Goal: Information Seeking & Learning: Check status

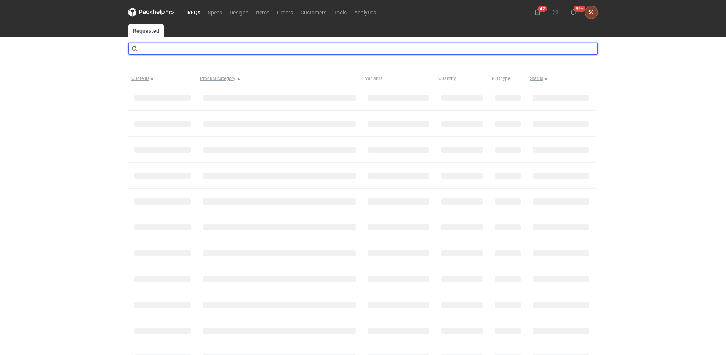
click at [175, 50] on input "text" at bounding box center [362, 49] width 469 height 12
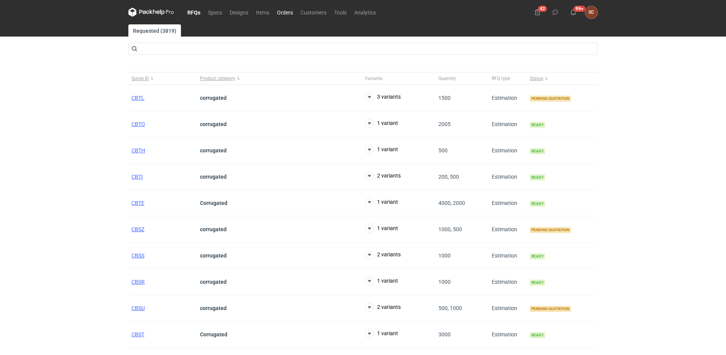
click at [279, 13] on link "Orders" at bounding box center [285, 12] width 24 height 9
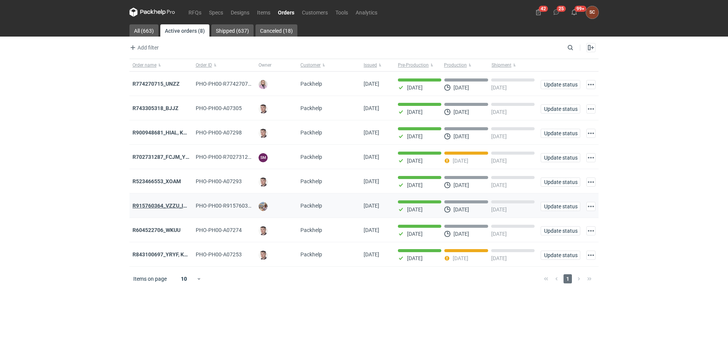
click at [169, 207] on strong "R915760364_VZZU_IOFY" at bounding box center [162, 206] width 61 height 6
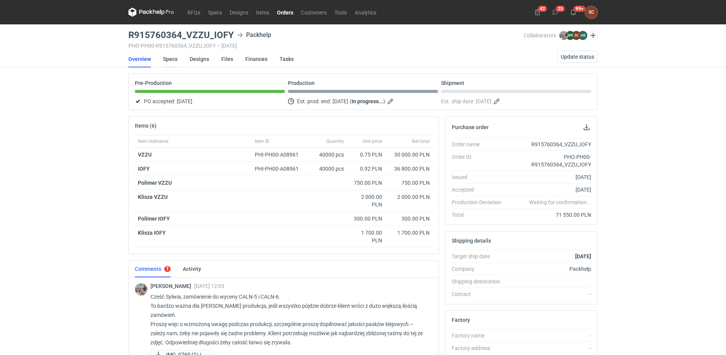
click at [173, 57] on link "Specs" at bounding box center [170, 59] width 14 height 17
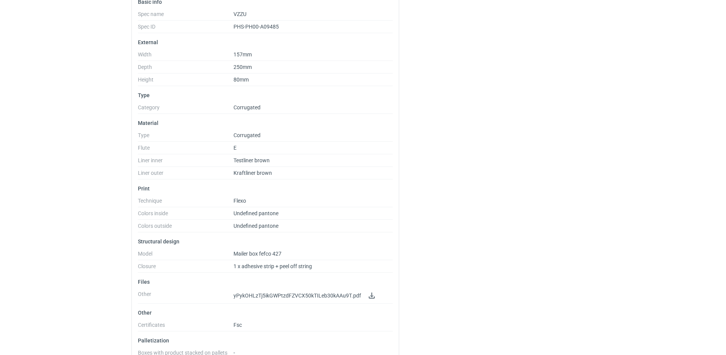
scroll to position [152, 0]
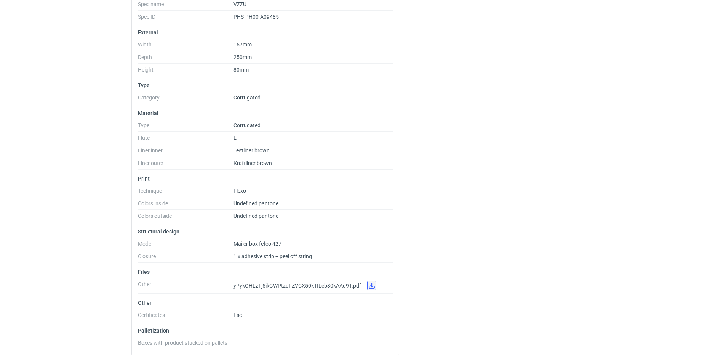
click at [371, 285] on link at bounding box center [371, 285] width 9 height 9
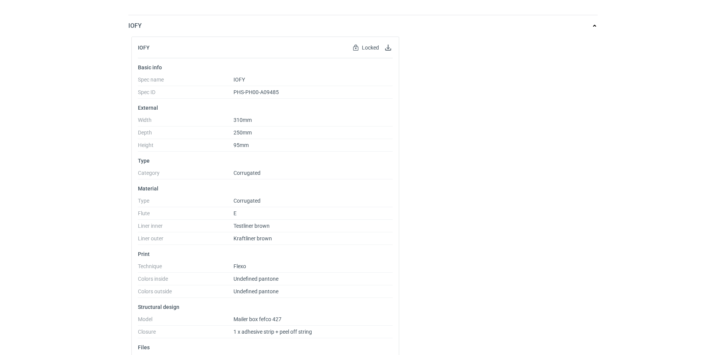
scroll to position [594, 0]
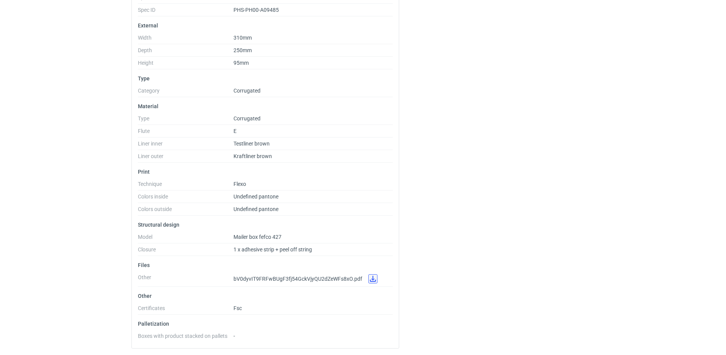
click at [369, 278] on link at bounding box center [372, 278] width 9 height 9
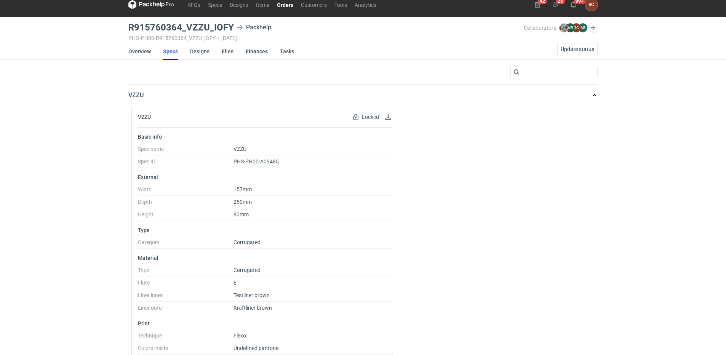
scroll to position [0, 0]
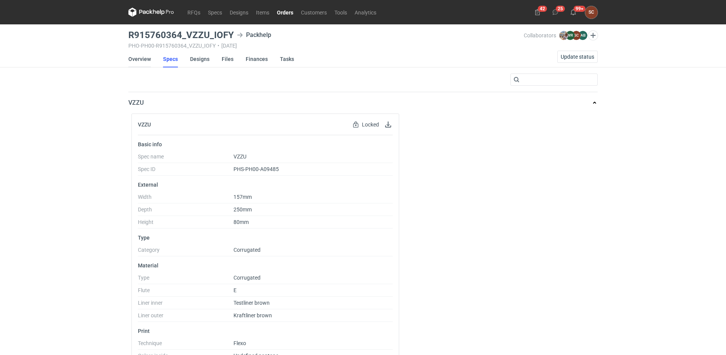
click at [142, 59] on link "Overview" at bounding box center [139, 59] width 22 height 17
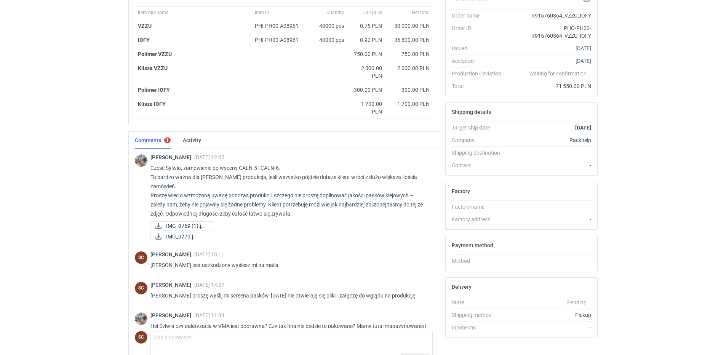
scroll to position [24, 0]
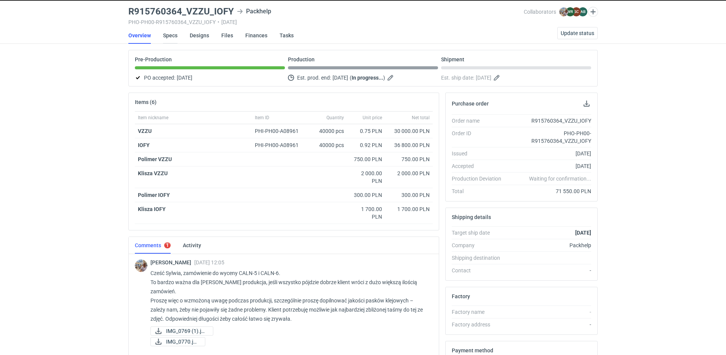
click at [173, 41] on link "Specs" at bounding box center [170, 35] width 14 height 17
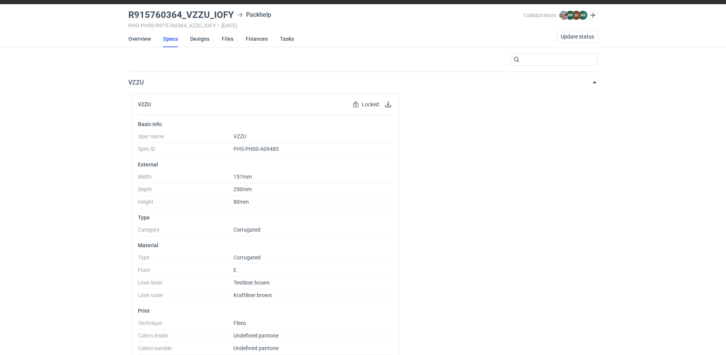
scroll to position [38, 0]
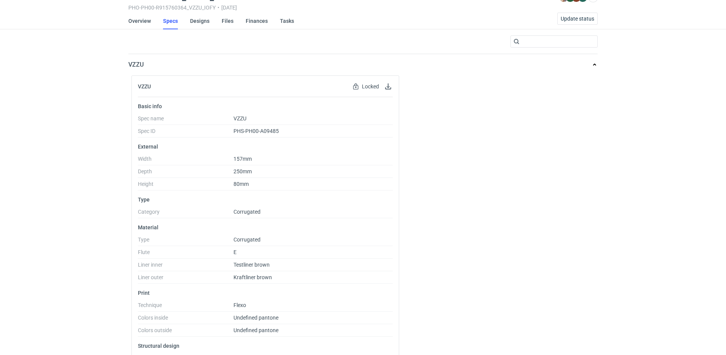
click at [487, 270] on div "VZZU Locked Locked by order Basic info Spec name VZZU Spec ID PHS-PH00-A09485 E…" at bounding box center [362, 275] width 469 height 401
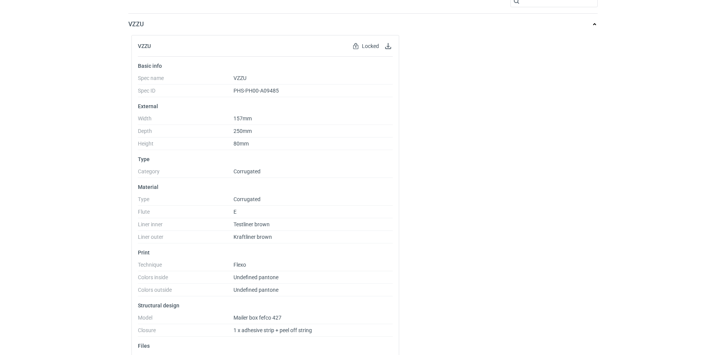
scroll to position [152, 0]
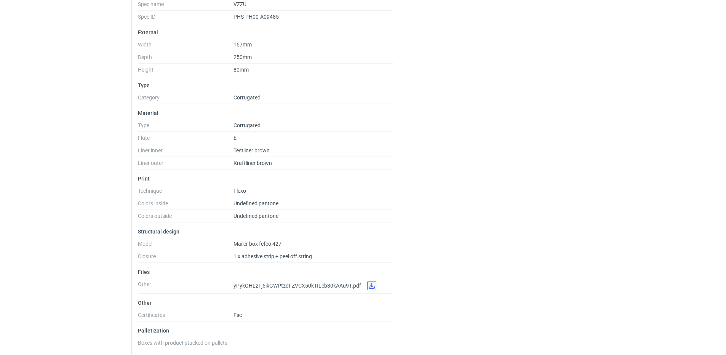
click at [370, 288] on link at bounding box center [371, 285] width 9 height 9
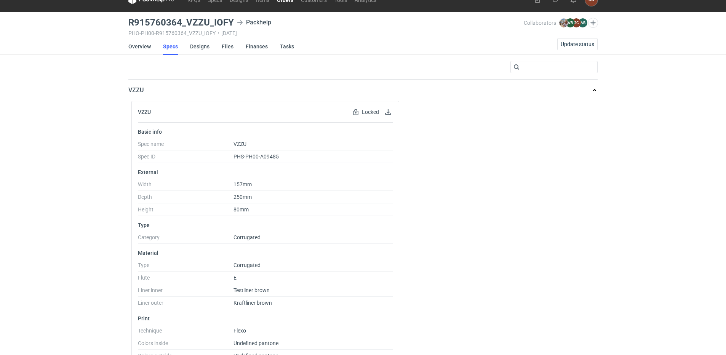
scroll to position [0, 0]
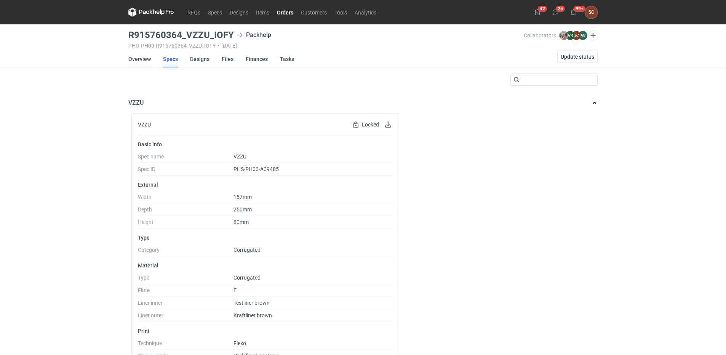
click at [143, 62] on link "Overview" at bounding box center [139, 59] width 22 height 17
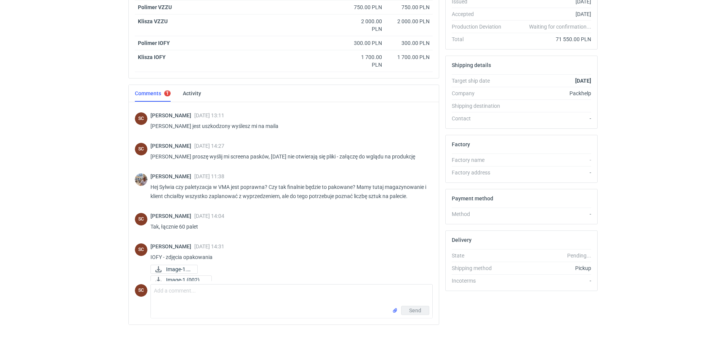
scroll to position [176, 0]
click at [202, 301] on textarea "Comment message" at bounding box center [291, 294] width 281 height 21
click at [239, 291] on textarea "Michał potrzebuję pilną informację" at bounding box center [291, 294] width 281 height 21
click at [295, 292] on textarea "Michał potrzebuję pilną informację o wymiary opakowania" at bounding box center [291, 294] width 281 height 21
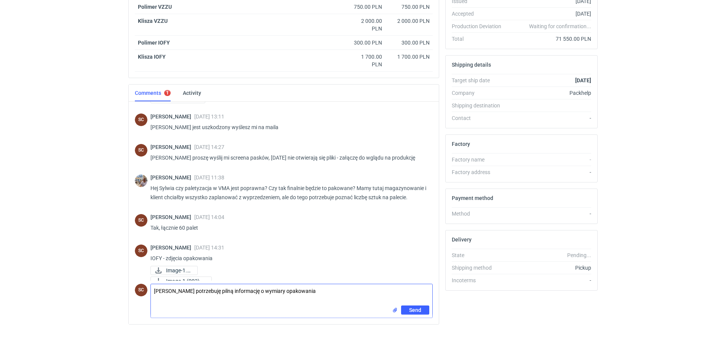
scroll to position [92, 0]
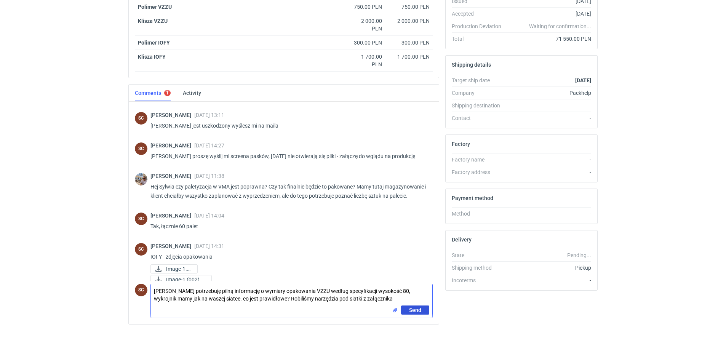
type textarea "[PERSON_NAME] potrzebuję pilną informację o wymiary opakowania VZZU według spec…"
click at [410, 310] on span "Send" at bounding box center [415, 309] width 12 height 5
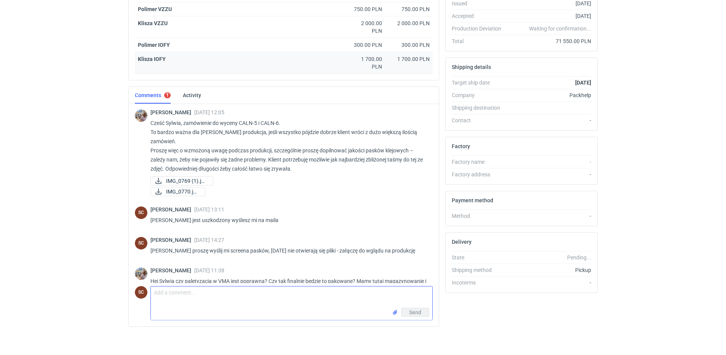
scroll to position [0, 0]
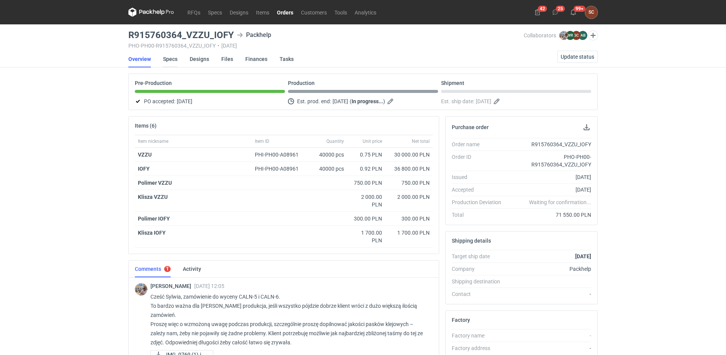
click at [174, 60] on link "Specs" at bounding box center [170, 59] width 14 height 17
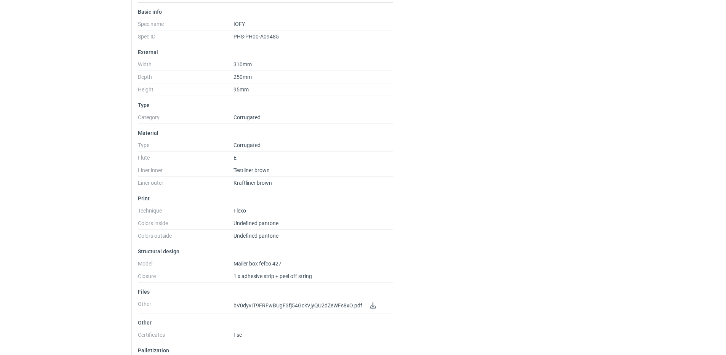
scroll to position [594, 0]
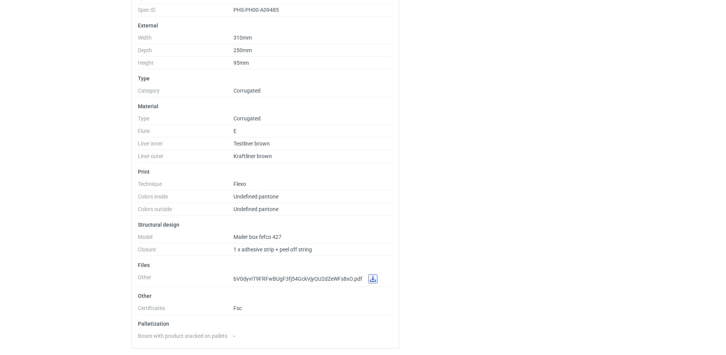
click at [372, 282] on link at bounding box center [372, 278] width 9 height 9
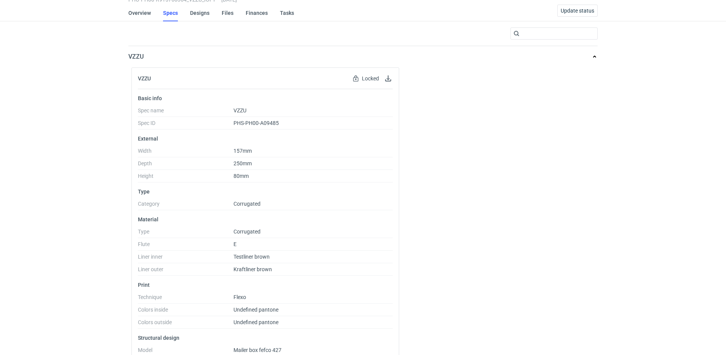
scroll to position [0, 0]
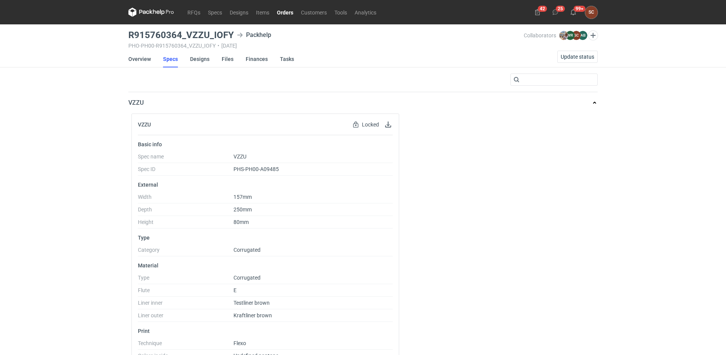
click at [289, 13] on link "Orders" at bounding box center [285, 12] width 24 height 9
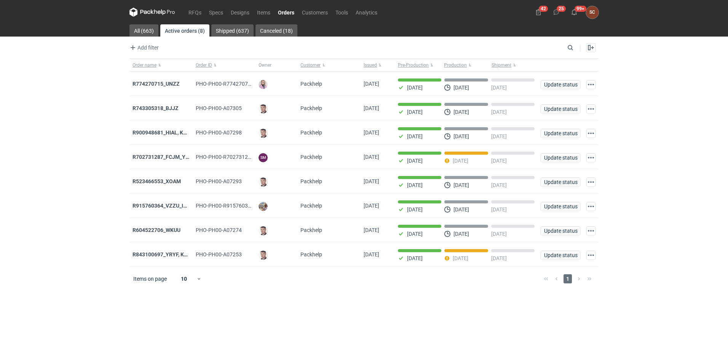
click at [167, 206] on strong "R915760364_VZZU_IOFY" at bounding box center [162, 206] width 61 height 6
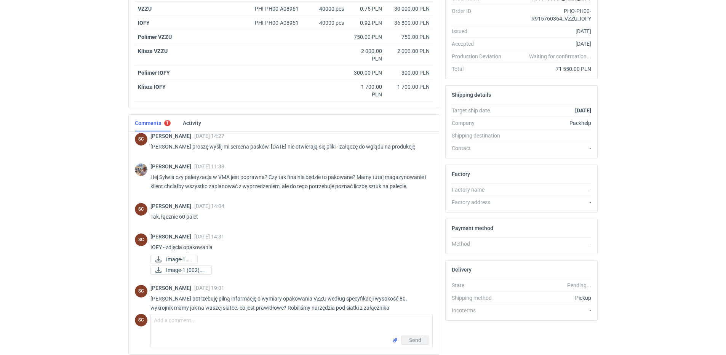
scroll to position [176, 0]
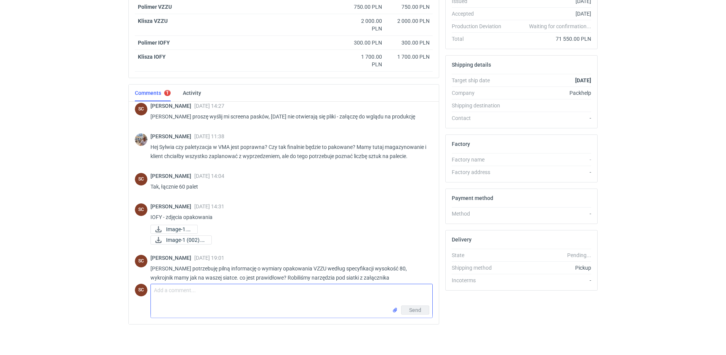
click at [200, 287] on textarea "Comment message" at bounding box center [291, 294] width 281 height 21
click at [267, 285] on textarea "Comment message" at bounding box center [291, 294] width 281 height 21
click at [259, 297] on textarea "Comment message" at bounding box center [291, 294] width 281 height 21
click at [285, 286] on textarea "Comment message" at bounding box center [291, 294] width 281 height 21
click at [255, 289] on textarea "Comment message" at bounding box center [291, 294] width 281 height 21
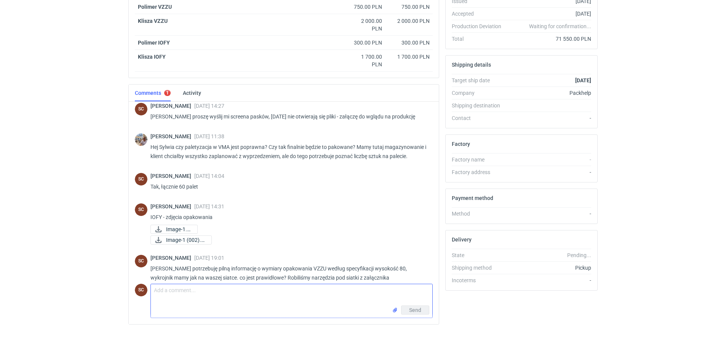
click at [247, 291] on textarea "Comment message" at bounding box center [291, 294] width 281 height 21
type textarea "W"
click at [55, 146] on div "RFQs Specs Designs Items Orders Customers Tools Analytics 42 25 99+ SC Sylwia C…" at bounding box center [363, 1] width 726 height 355
click at [236, 292] on textarea "Comment message" at bounding box center [291, 294] width 281 height 21
click at [235, 296] on textarea "Comment message" at bounding box center [291, 294] width 281 height 21
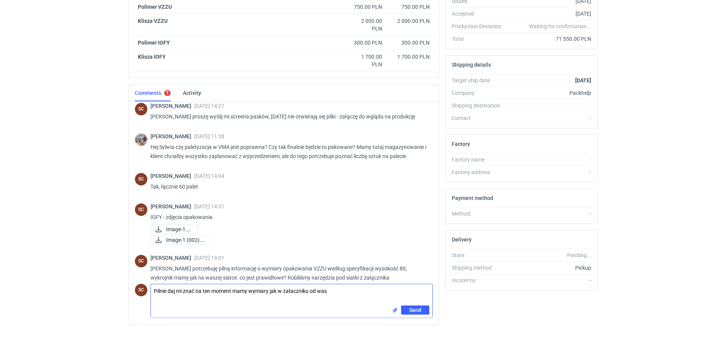
click at [295, 288] on textarea "Pilnie daj mi znać na ten moment mamy wymiary jak w załaczniku od was" at bounding box center [291, 294] width 281 height 21
click at [294, 297] on textarea "Pilnie daj mi znać na ten moment mamy wymiary jak w załączniku od was" at bounding box center [291, 294] width 281 height 21
click at [341, 287] on textarea "Pilnie daj mi znać na ten moment mamy wymiary jak w załączniku od was" at bounding box center [291, 294] width 281 height 21
click at [338, 296] on textarea "Pilnie daj mi znać na ten moment mamy wymiary jak w załączniku od was" at bounding box center [291, 294] width 281 height 21
click at [340, 293] on textarea "Pilnie daj mi znać na ten moment mamy wymiary jak w załączniku od was" at bounding box center [291, 294] width 281 height 21
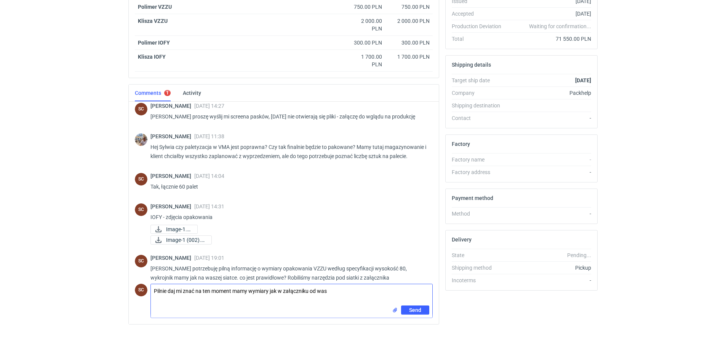
type textarea "Pilnie daj mi znać na ten moment mamy wymiary jak w załączniku od was"
click at [393, 312] on input "file" at bounding box center [395, 310] width 6 height 8
click at [401, 325] on button "Send" at bounding box center [415, 326] width 28 height 9
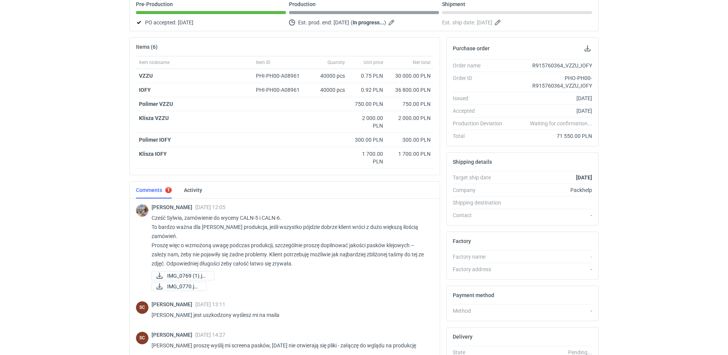
scroll to position [0, 0]
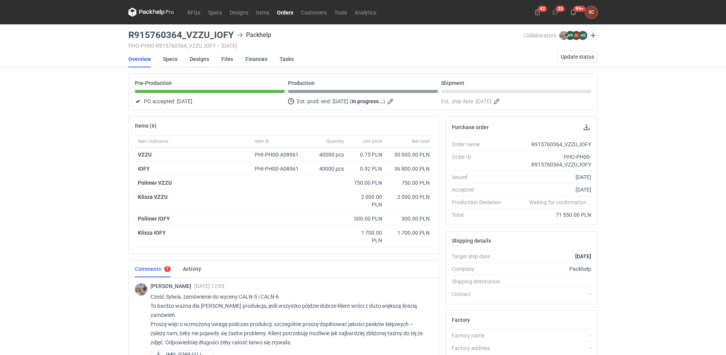
click at [200, 61] on link "Designs" at bounding box center [199, 59] width 19 height 17
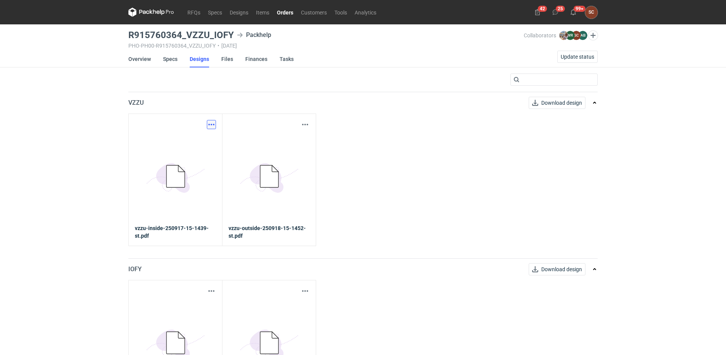
click at [215, 124] on button "button" at bounding box center [211, 124] width 9 height 9
click at [185, 140] on link "Download design part" at bounding box center [178, 141] width 70 height 12
click at [308, 126] on button "button" at bounding box center [304, 124] width 9 height 9
click at [287, 138] on link "Download design part" at bounding box center [271, 141] width 70 height 12
click at [200, 11] on link "RFQs" at bounding box center [194, 12] width 21 height 9
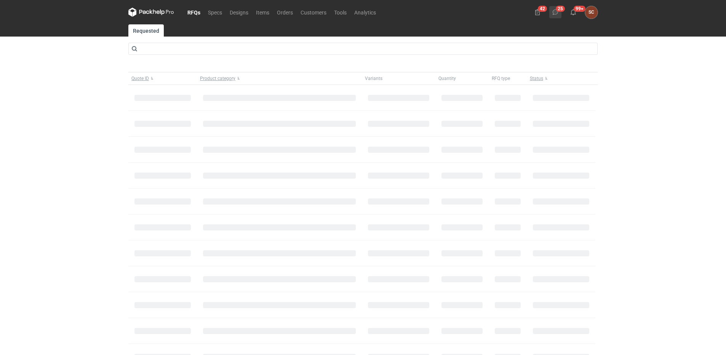
click at [557, 9] on button "25" at bounding box center [555, 12] width 12 height 12
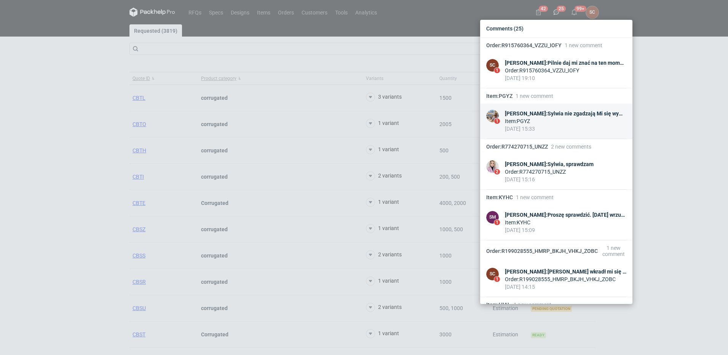
click at [572, 110] on div "Michał Palasek : Sylwia nie zgadzają Mi się wymiary. Powinno być 370x250x350 ze…" at bounding box center [565, 114] width 121 height 8
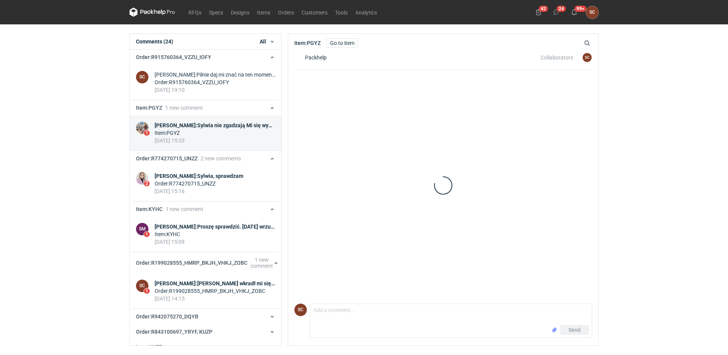
scroll to position [66, 0]
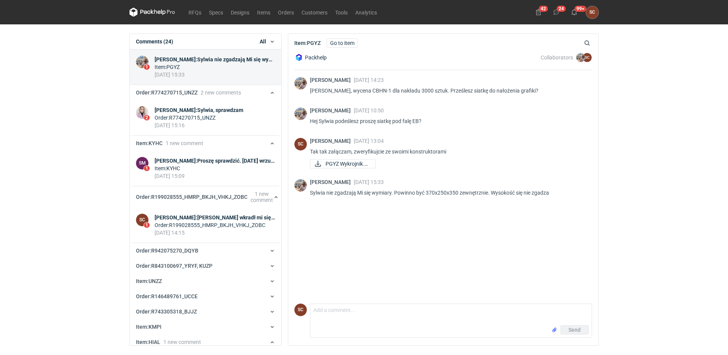
click at [435, 221] on div "Michał Palasek 07 Oct 2025 14:23 Hej Sylwia, wycena CBHN-1 dla nakładu 3000 szt…" at bounding box center [443, 185] width 298 height 230
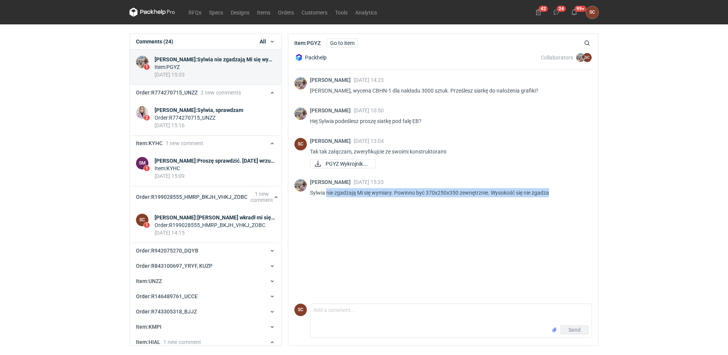
drag, startPoint x: 560, startPoint y: 192, endPoint x: 327, endPoint y: 191, distance: 232.2
click at [327, 191] on p "Sylwia nie zgadzają Mi się wymiary. Powinno być 370x250x350 zewnętrznie. Wysoko…" at bounding box center [448, 192] width 276 height 9
copy p "nie zgadzają Mi się wymiary. Powinno być 370x250x350 zewnętrznie. Wysokość się …"
click at [402, 217] on div "Michał Palasek 07 Oct 2025 14:23 Hej Sylwia, wycena CBHN-1 dla nakładu 3000 szt…" at bounding box center [443, 185] width 298 height 230
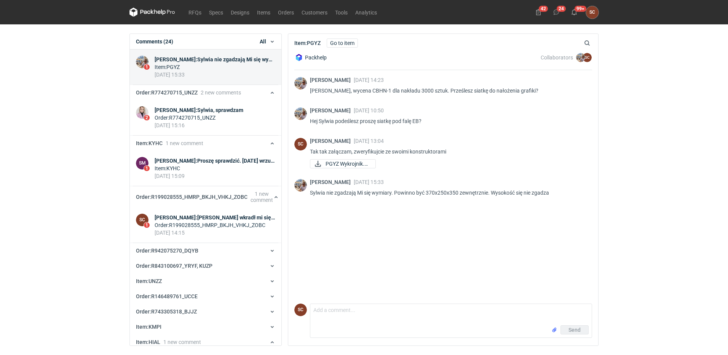
click at [557, 5] on div "RFQs Specs Designs Items Orders Customers Tools Analytics 42 24 99+ SC Sylwia C…" at bounding box center [363, 12] width 475 height 24
click at [557, 9] on icon at bounding box center [556, 12] width 6 height 6
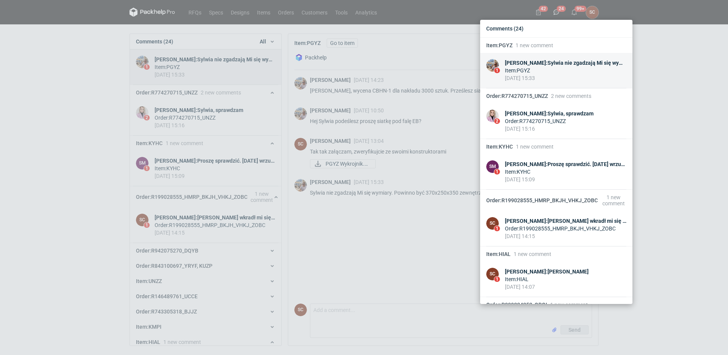
click at [551, 58] on link "1 Michał Palasek : Sylwia nie zgadzają Mi się wymiary. Powinno być 370x250x350 …" at bounding box center [556, 70] width 152 height 35
click at [410, 238] on div "Comments (24) Item : PGYZ 1 new comment 1 Michał Palasek : Sylwia nie zgadzają …" at bounding box center [364, 177] width 728 height 355
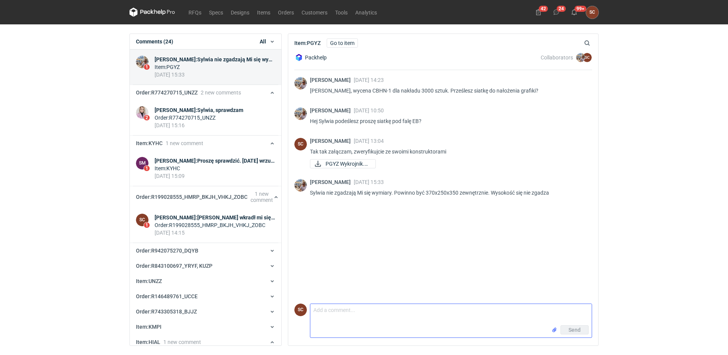
click at [347, 323] on textarea "Comment message" at bounding box center [450, 314] width 281 height 21
type textarea "Sprawdzam"
click at [571, 328] on span "Send" at bounding box center [574, 329] width 12 height 5
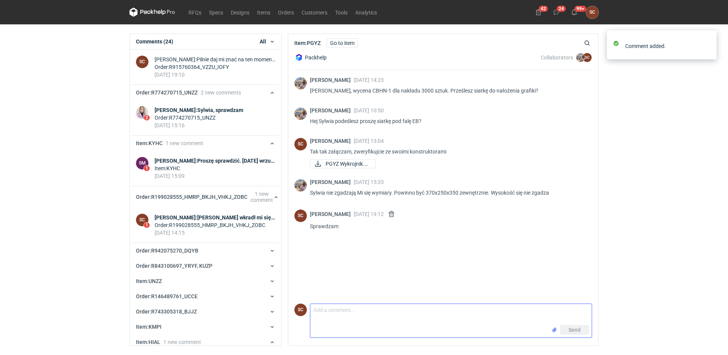
scroll to position [15, 0]
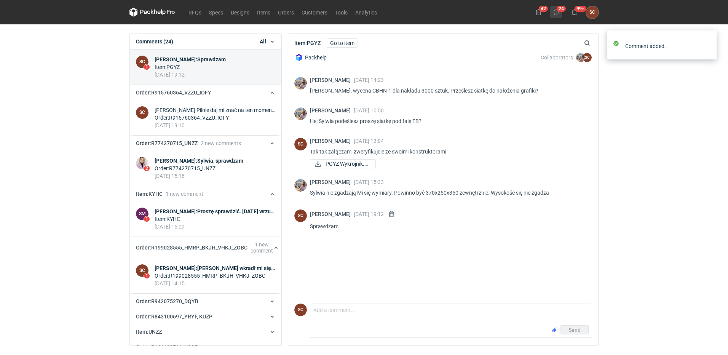
click at [559, 11] on use at bounding box center [556, 12] width 5 height 5
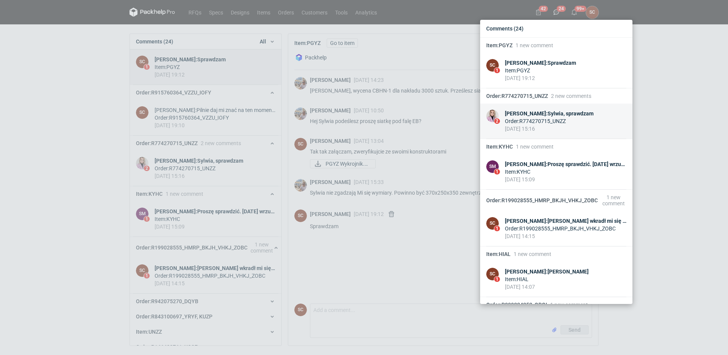
click at [563, 110] on div "Klaudia Wiśniewska : Sylwia, sprawdzam" at bounding box center [549, 114] width 89 height 8
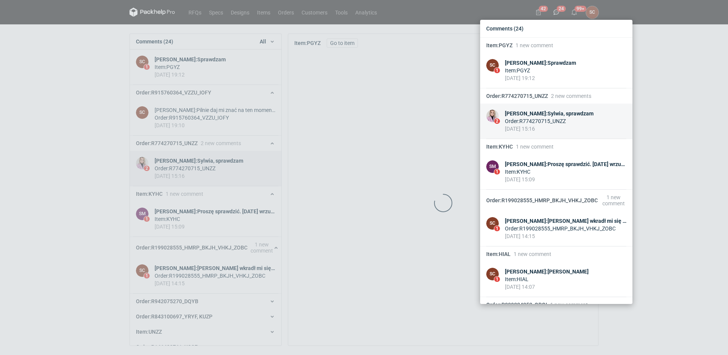
scroll to position [117, 0]
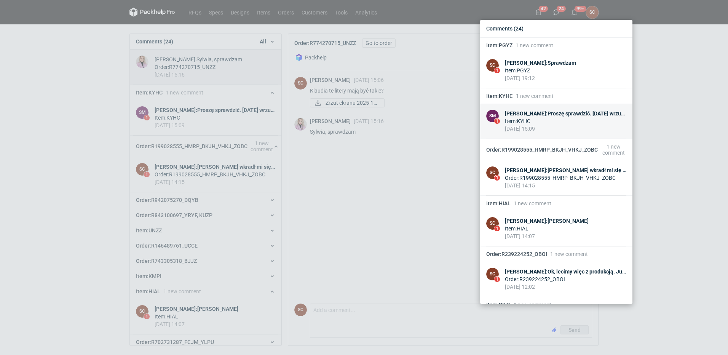
click at [548, 114] on div "Sebastian Markut : Proszę sprawdzić. Jutro wrzucę zamówienie jeśli się zgaddza …" at bounding box center [565, 114] width 121 height 8
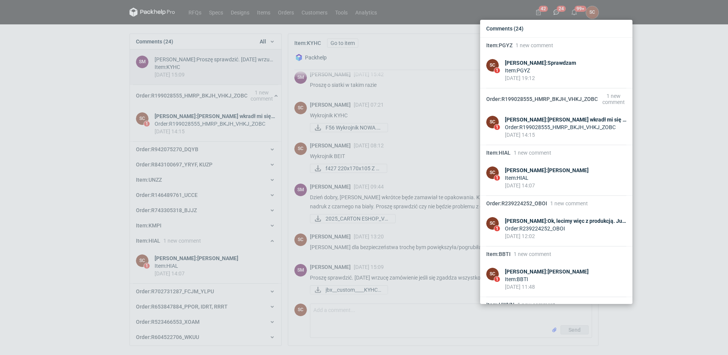
scroll to position [117, 0]
click at [388, 316] on div "Comments (24) Item : PGYZ 1 new comment SC 1 Sylwia Cichórz : Sprawdzam Item : …" at bounding box center [364, 177] width 728 height 355
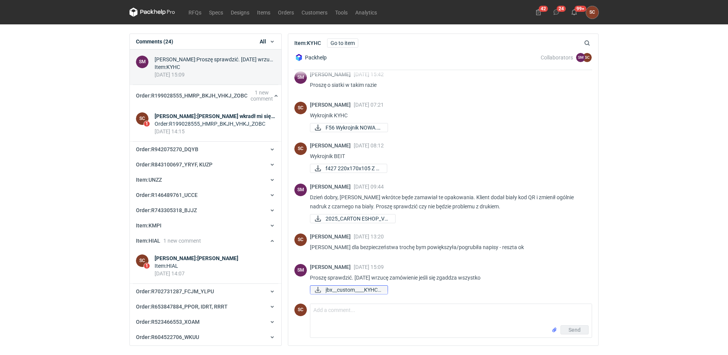
click at [356, 289] on span "jbx__custom____KYHC_..." at bounding box center [354, 290] width 56 height 8
click at [551, 11] on button "24" at bounding box center [556, 12] width 12 height 12
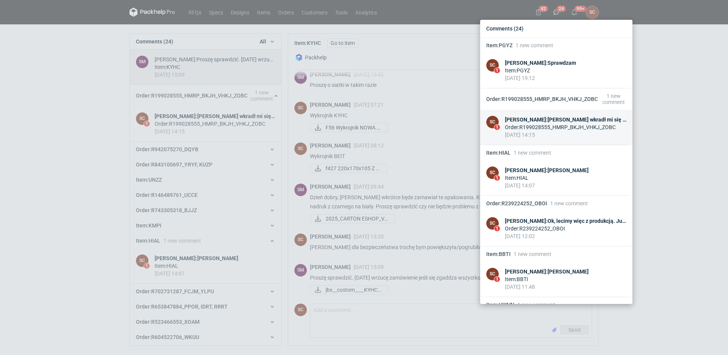
click at [591, 120] on div "Sylwia Cichórz : Michał wkradł mi się błąd, powinien wskoczyć teraz raport dla …" at bounding box center [565, 120] width 121 height 8
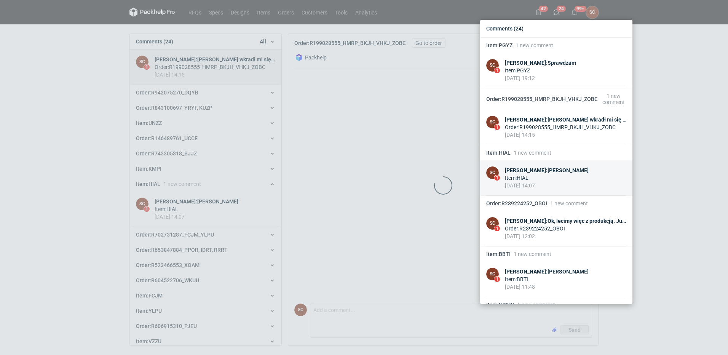
scroll to position [345, 0]
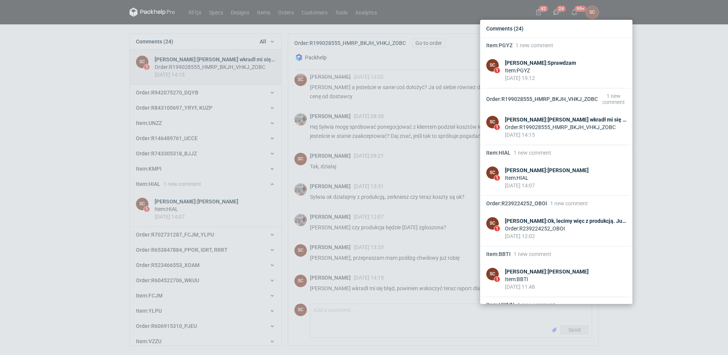
click at [63, 104] on div "Comments (24) Item : PGYZ 1 new comment SC 1 Sylwia Cichórz : Sprawdzam Item : …" at bounding box center [364, 177] width 728 height 355
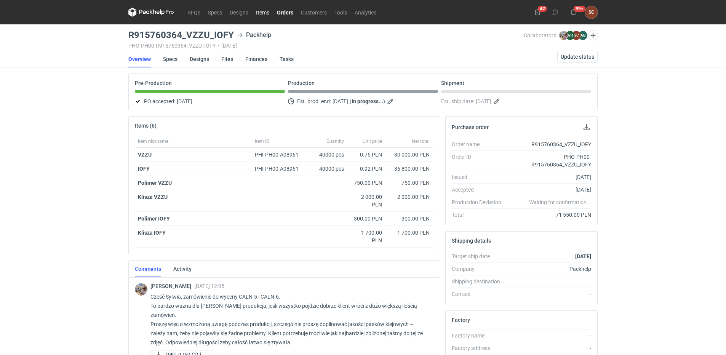
click at [269, 11] on link "Items" at bounding box center [262, 12] width 21 height 9
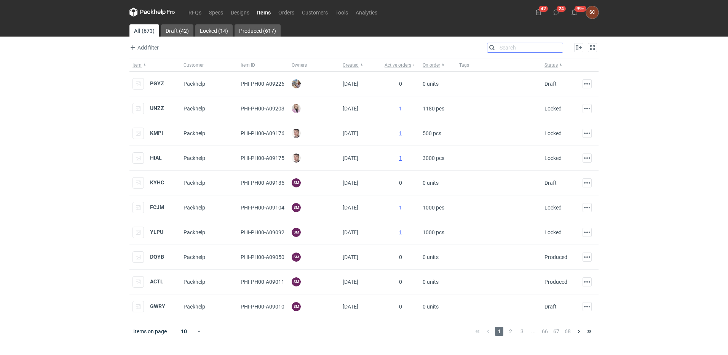
click at [558, 45] on input "Search" at bounding box center [524, 47] width 75 height 9
type input "vzzu"
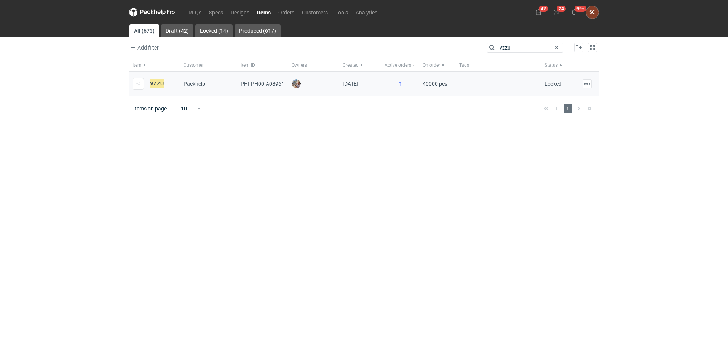
click at [193, 81] on span "Packhelp" at bounding box center [195, 84] width 22 height 6
click at [161, 83] on em "VZZU" at bounding box center [157, 83] width 14 height 8
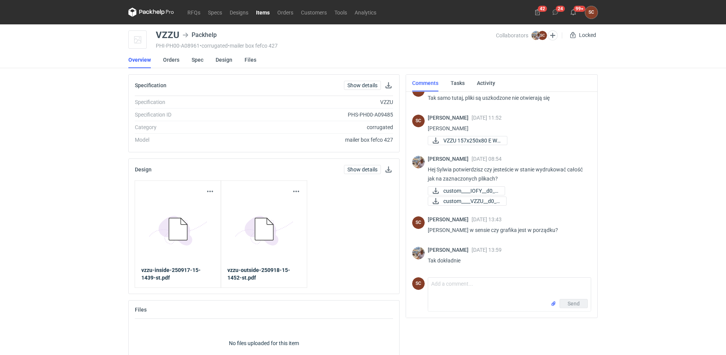
scroll to position [127, 0]
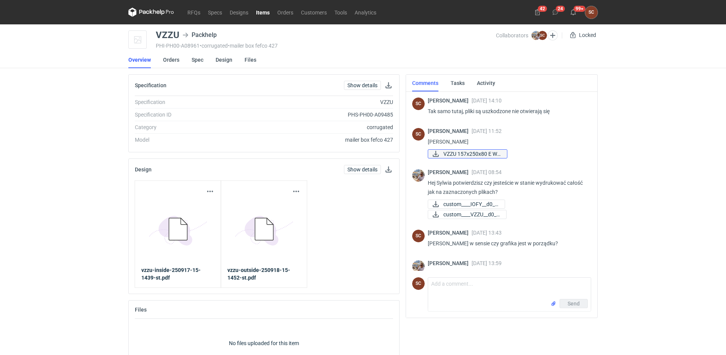
click at [490, 155] on span "VZZU 157x250x80 E Wy..." at bounding box center [471, 154] width 57 height 8
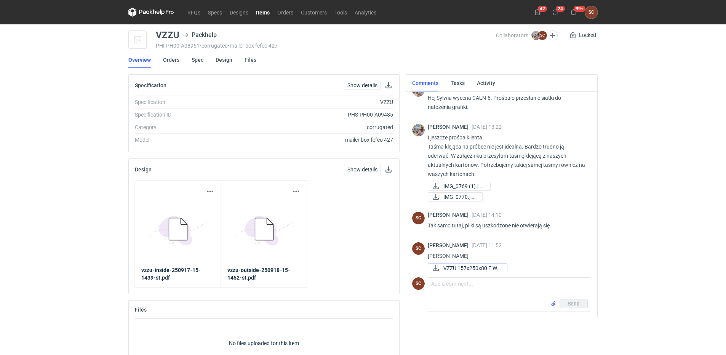
scroll to position [0, 0]
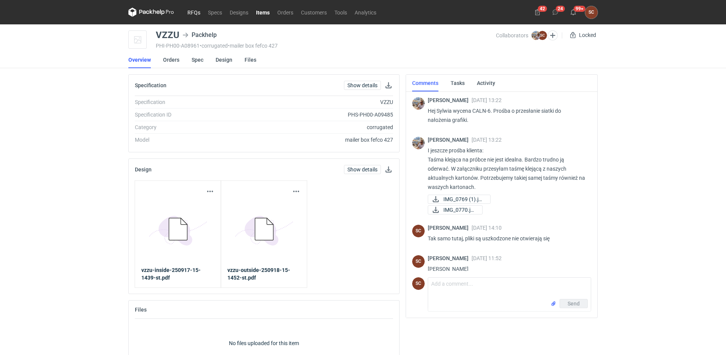
click at [190, 11] on link "RFQs" at bounding box center [194, 12] width 21 height 9
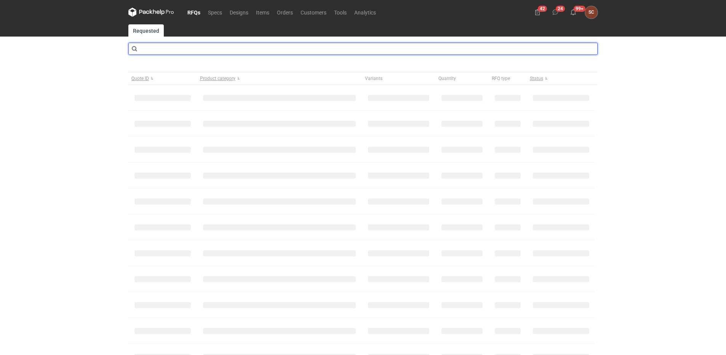
click at [189, 48] on input "text" at bounding box center [362, 49] width 469 height 12
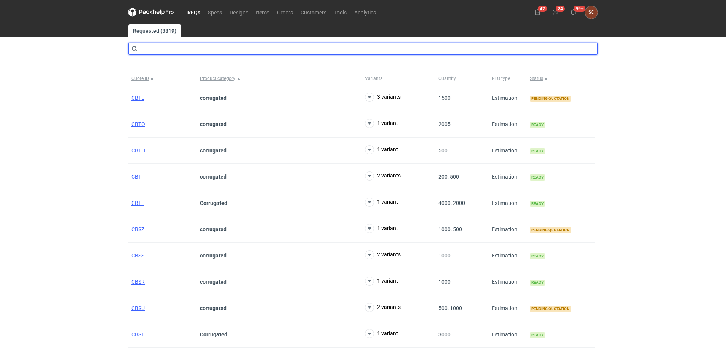
type input "v"
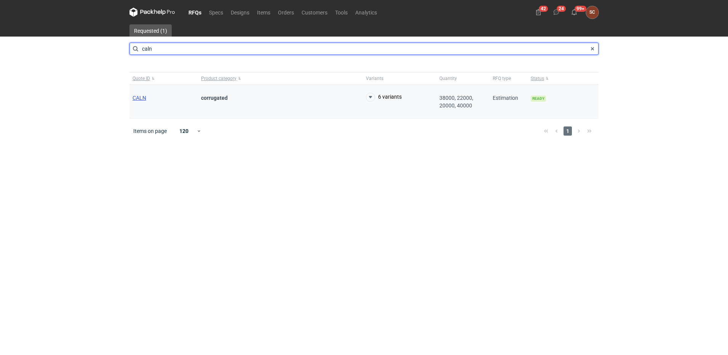
type input "caln"
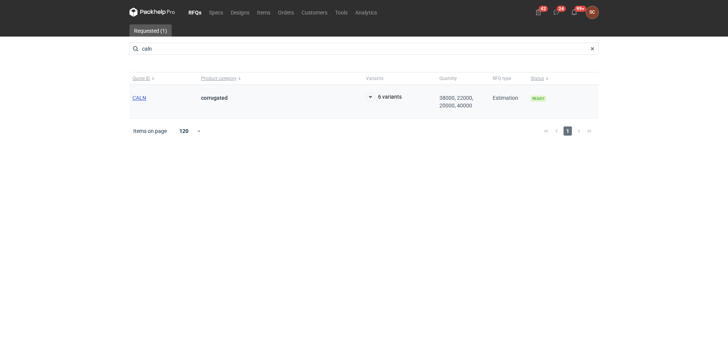
click at [145, 98] on span "CALN" at bounding box center [139, 98] width 14 height 6
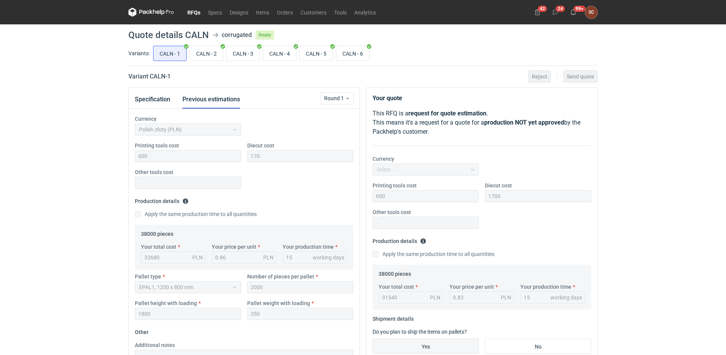
scroll to position [120, 0]
click at [358, 56] on input "CALN - 6" at bounding box center [352, 53] width 33 height 14
radio input "true"
click at [155, 94] on button "Specification" at bounding box center [152, 99] width 35 height 18
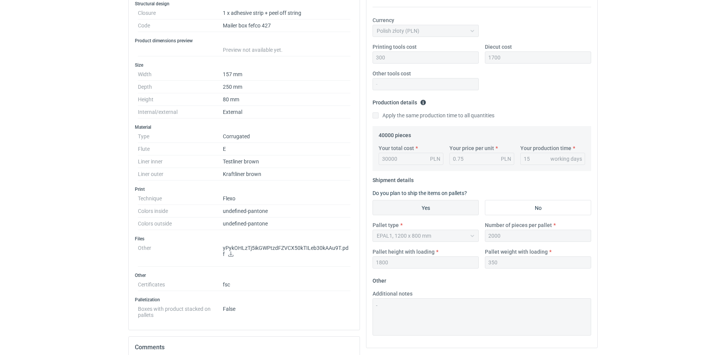
scroll to position [152, 0]
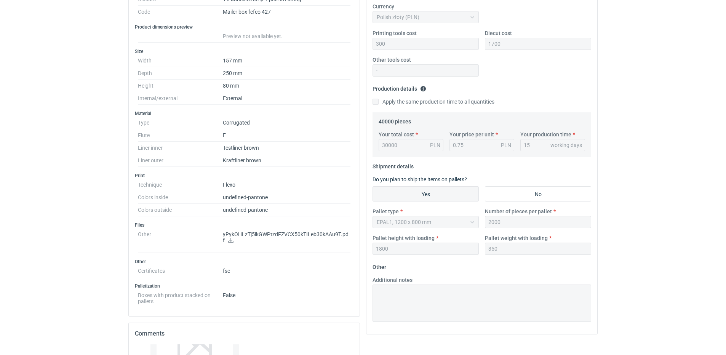
click at [229, 238] on icon at bounding box center [230, 240] width 5 height 5
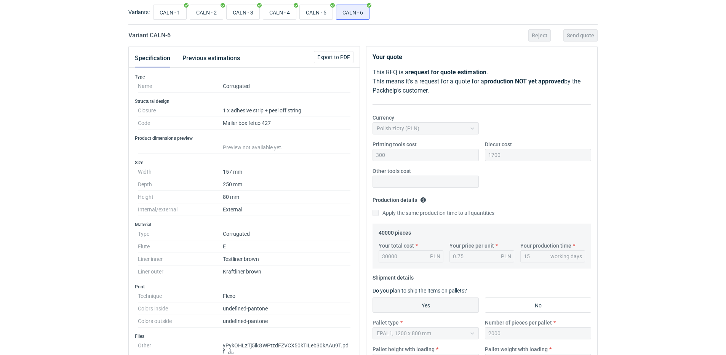
scroll to position [0, 0]
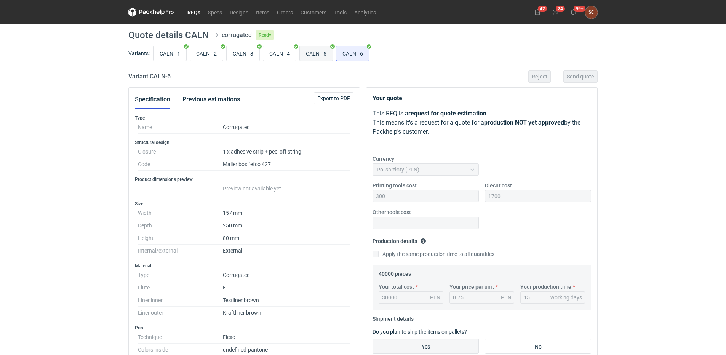
click at [315, 53] on input "CALN - 5" at bounding box center [316, 53] width 33 height 14
radio input "true"
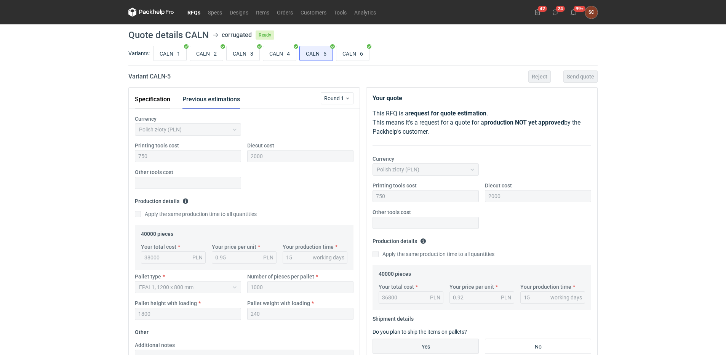
click at [158, 95] on button "Specification" at bounding box center [152, 99] width 35 height 18
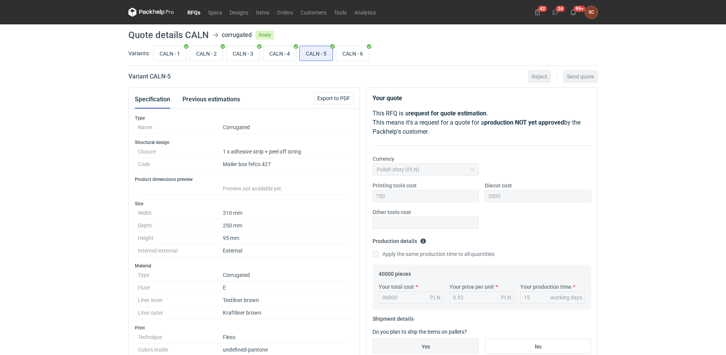
click at [135, 90] on button "Specification" at bounding box center [152, 99] width 35 height 18
click at [190, 11] on link "RFQs" at bounding box center [194, 12] width 21 height 9
